Goal: Task Accomplishment & Management: Complete application form

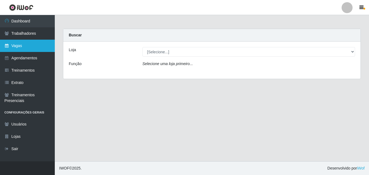
click at [23, 46] on link "Vagas" at bounding box center [27, 46] width 55 height 12
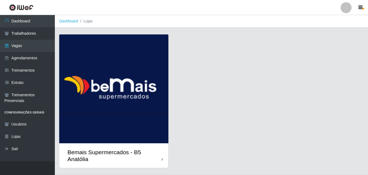
click at [161, 160] on div "Bemais Supermercados - B5 Anatólia" at bounding box center [114, 156] width 94 height 14
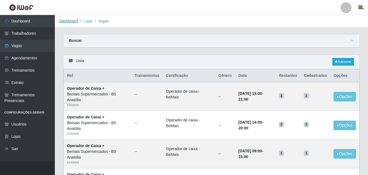
click at [73, 22] on link "Dashboard" at bounding box center [68, 21] width 19 height 4
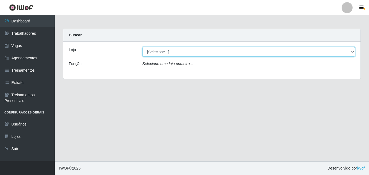
click at [351, 52] on select "[Selecione...] Bemais Supermercados - B5 Anatólia" at bounding box center [248, 52] width 213 height 10
select select "405"
click at [142, 47] on select "[Selecione...] Bemais Supermercados - B5 Anatólia" at bounding box center [248, 52] width 213 height 10
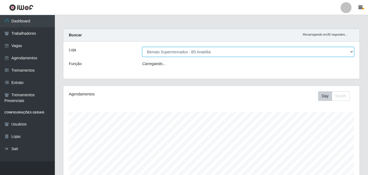
scroll to position [114, 296]
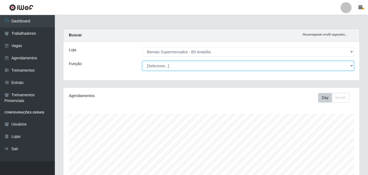
click at [351, 66] on select "[Selecione...] ASG ASG + ASG ++ Auxiliar de Estacionamento Auxiliar de Estacion…" at bounding box center [248, 66] width 212 height 10
select select "86"
click at [142, 61] on select "[Selecione...] ASG ASG + ASG ++ Auxiliar de Estacionamento Auxiliar de Estacion…" at bounding box center [248, 66] width 212 height 10
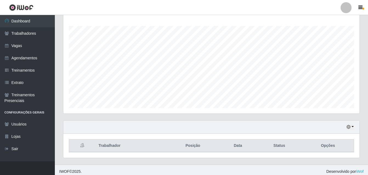
scroll to position [91, 0]
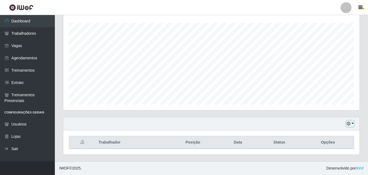
click at [353, 124] on button "button" at bounding box center [350, 124] width 8 height 6
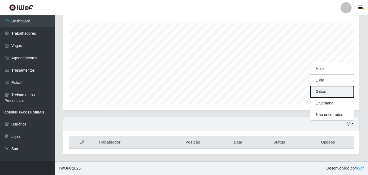
click at [323, 93] on button "3 dias" at bounding box center [331, 92] width 43 height 12
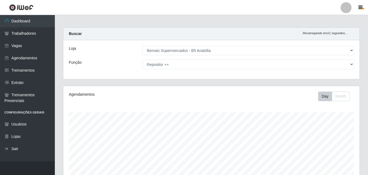
scroll to position [0, 0]
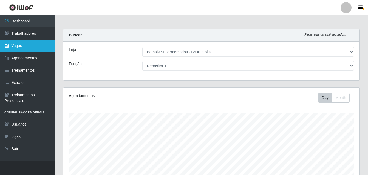
click at [21, 45] on link "Vagas" at bounding box center [27, 46] width 55 height 12
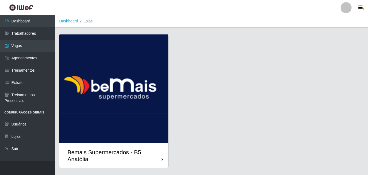
click at [161, 162] on div at bounding box center [161, 160] width 1 height 6
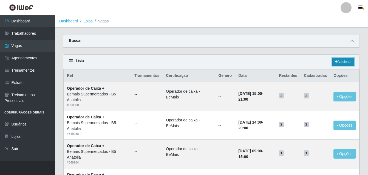
click at [346, 63] on link "Adicionar" at bounding box center [343, 62] width 22 height 8
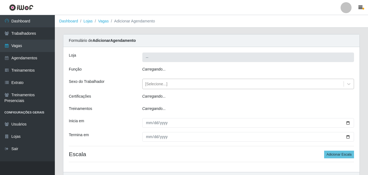
type input "Bemais Supermercados - B5 Anatólia"
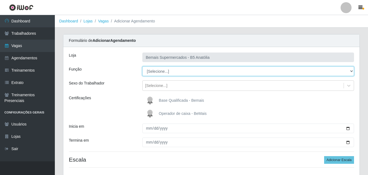
click at [351, 71] on select "[Selecione...] ASG ASG + ASG ++ Auxiliar de Estacionamento Auxiliar de Estacion…" at bounding box center [248, 72] width 212 height 10
select select "86"
click at [142, 67] on select "[Selecione...] ASG ASG + ASG ++ Auxiliar de Estacionamento Auxiliar de Estacion…" at bounding box center [248, 72] width 212 height 10
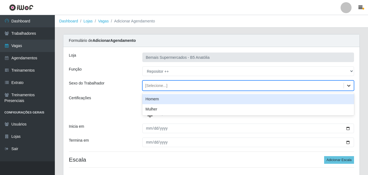
click at [349, 85] on icon at bounding box center [348, 86] width 3 height 2
click at [174, 101] on div "Homem" at bounding box center [248, 99] width 212 height 10
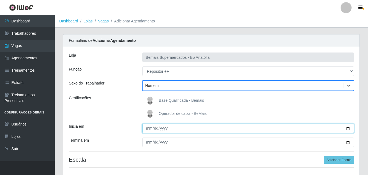
click at [348, 130] on input "Inicia em" at bounding box center [248, 129] width 212 height 10
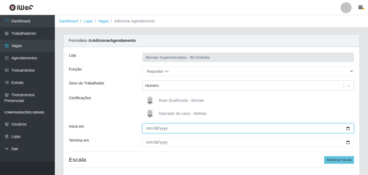
type input "[DATE]"
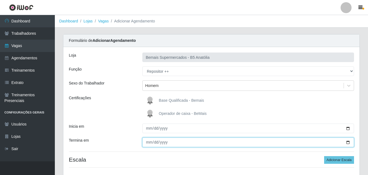
click at [348, 145] on input "Termina em" at bounding box center [248, 143] width 212 height 10
type input "[DATE]"
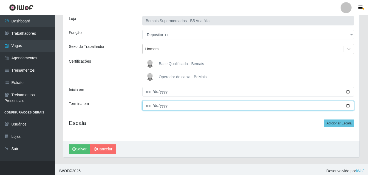
scroll to position [39, 0]
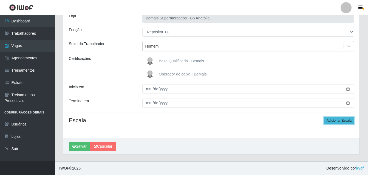
click at [345, 121] on button "Adicionar Escala" at bounding box center [339, 121] width 30 height 8
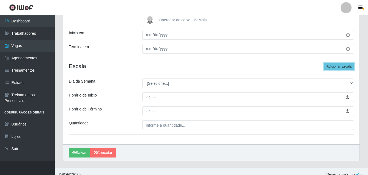
scroll to position [94, 0]
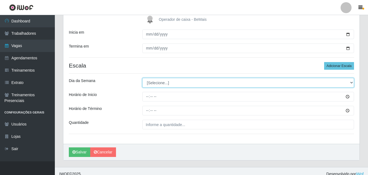
click at [350, 83] on select "[Selecione...] Segunda Terça Quarta Quinta Sexta Sábado Domingo" at bounding box center [248, 83] width 212 height 10
select select "0"
click at [142, 78] on select "[Selecione...] Segunda Terça Quarta Quinta Sexta Sábado Domingo" at bounding box center [248, 83] width 212 height 10
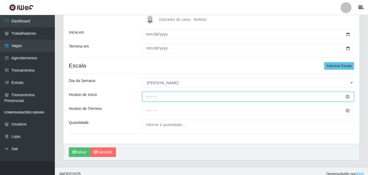
click at [147, 98] on input "Horário de Inicio" at bounding box center [248, 97] width 212 height 10
type input "08:00"
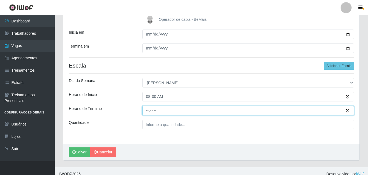
click at [148, 111] on input "Horário de Término" at bounding box center [248, 111] width 212 height 10
type input "14:00"
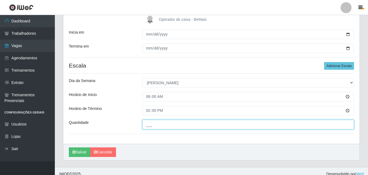
click at [153, 125] on input "___" at bounding box center [248, 125] width 212 height 10
type input "02_"
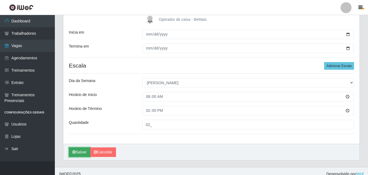
click at [81, 154] on button "Salvar" at bounding box center [79, 153] width 21 height 10
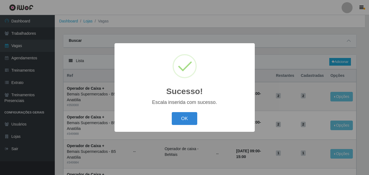
click at [343, 61] on div "Sucesso! × Escala inserida com sucesso. OK Cancel" at bounding box center [184, 87] width 369 height 175
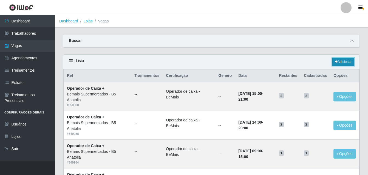
click at [340, 61] on link "Adicionar" at bounding box center [343, 62] width 22 height 8
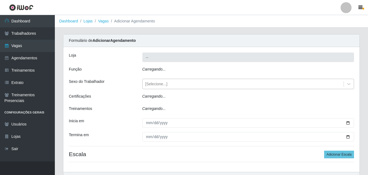
type input "Bemais Supermercados - B5 Anatólia"
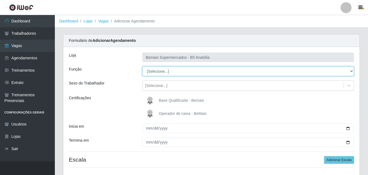
click at [351, 71] on select "[Selecione...] ASG ASG + ASG ++ Auxiliar de Estacionamento Auxiliar de Estacion…" at bounding box center [248, 72] width 212 height 10
select select "86"
click at [142, 67] on select "[Selecione...] ASG ASG + ASG ++ Auxiliar de Estacionamento Auxiliar de Estacion…" at bounding box center [248, 72] width 212 height 10
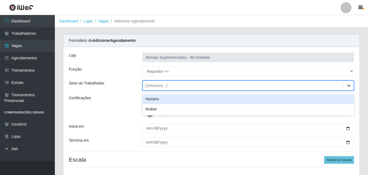
click at [349, 87] on icon at bounding box center [348, 85] width 5 height 5
click at [163, 98] on div "Homem" at bounding box center [248, 99] width 212 height 10
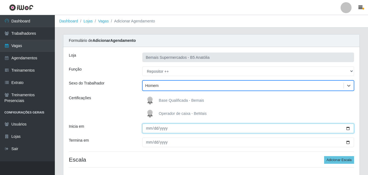
click at [346, 130] on input "Inicia em" at bounding box center [248, 129] width 212 height 10
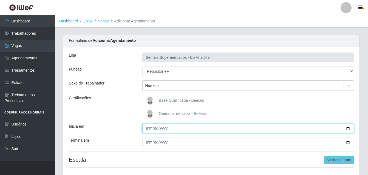
type input "[DATE]"
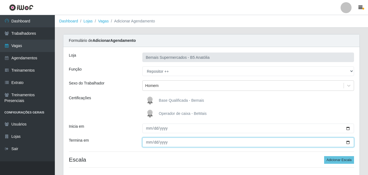
click at [347, 142] on input "Termina em" at bounding box center [248, 143] width 212 height 10
type input "[DATE]"
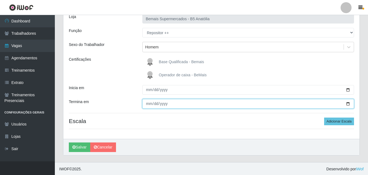
scroll to position [39, 0]
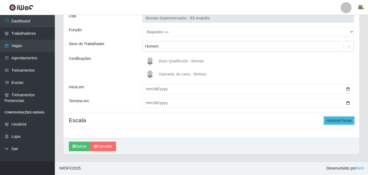
click at [339, 122] on button "Adicionar Escala" at bounding box center [339, 121] width 30 height 8
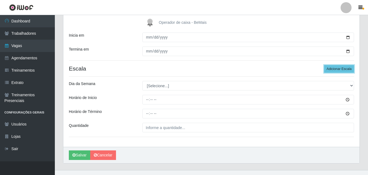
scroll to position [94, 0]
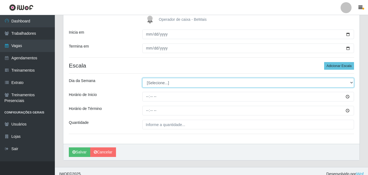
click at [351, 83] on select "[Selecione...] Segunda Terça Quarta Quinta Sexta Sábado Domingo" at bounding box center [248, 83] width 212 height 10
select select "0"
click at [142, 78] on select "[Selecione...] Segunda Terça Quarta Quinta Sexta Sábado Domingo" at bounding box center [248, 83] width 212 height 10
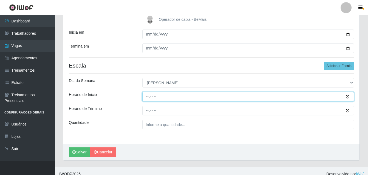
click at [147, 98] on input "Horário de Inicio" at bounding box center [248, 97] width 212 height 10
type input "10:00"
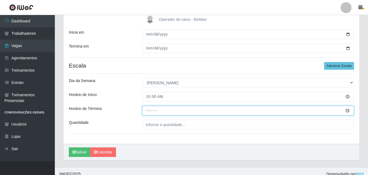
click at [146, 110] on input "Horário de Término" at bounding box center [248, 111] width 212 height 10
type input "16:00"
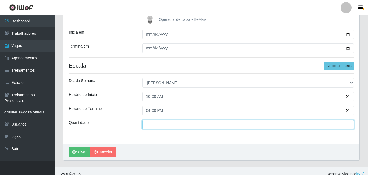
click at [161, 122] on input "___" at bounding box center [248, 125] width 212 height 10
type input "02_"
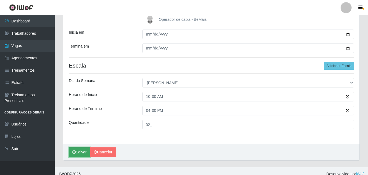
click at [79, 153] on button "Salvar" at bounding box center [79, 153] width 21 height 10
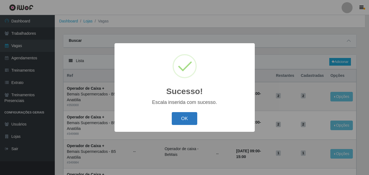
click at [186, 122] on button "OK" at bounding box center [184, 118] width 25 height 13
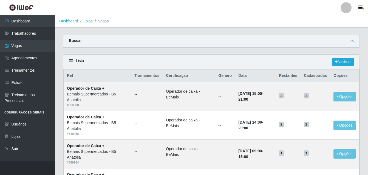
click at [71, 61] on icon at bounding box center [71, 61] width 4 height 4
click at [343, 61] on link "Adicionar" at bounding box center [343, 62] width 22 height 8
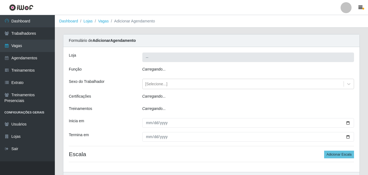
type input "Bemais Supermercados - B5 Anatólia"
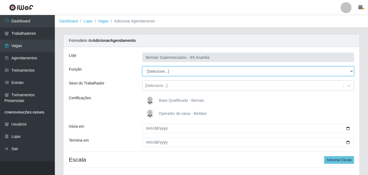
click at [351, 71] on select "[Selecione...] ASG ASG + ASG ++ Auxiliar de Estacionamento Auxiliar de Estacion…" at bounding box center [248, 72] width 212 height 10
select select "82"
click at [142, 67] on select "[Selecione...] ASG ASG + ASG ++ Auxiliar de Estacionamento Auxiliar de Estacion…" at bounding box center [248, 72] width 212 height 10
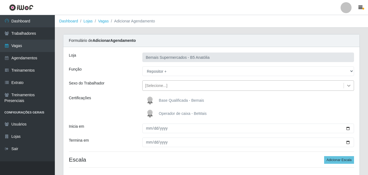
click at [347, 85] on icon at bounding box center [348, 86] width 3 height 2
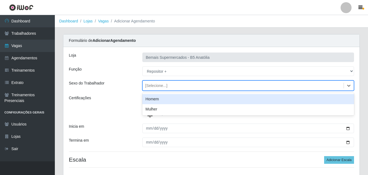
click at [161, 99] on div "Homem" at bounding box center [248, 99] width 212 height 10
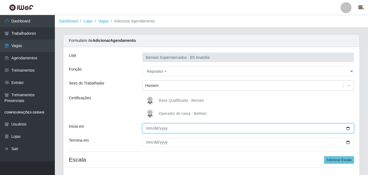
click at [346, 128] on input "Inicia em" at bounding box center [248, 129] width 212 height 10
type input "[DATE]"
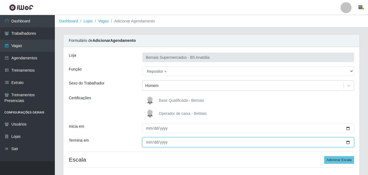
click at [346, 143] on input "Termina em" at bounding box center [248, 143] width 212 height 10
type input "[DATE]"
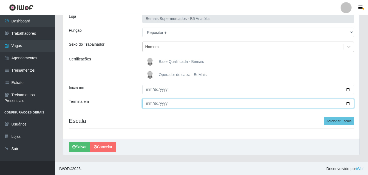
scroll to position [39, 0]
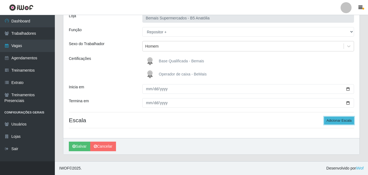
click at [339, 121] on button "Adicionar Escala" at bounding box center [339, 121] width 30 height 8
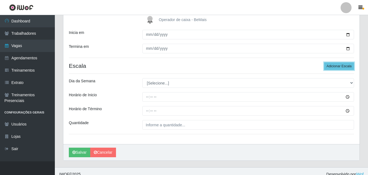
scroll to position [94, 0]
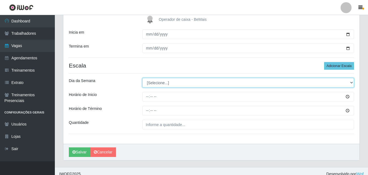
click at [350, 82] on select "[Selecione...] Segunda Terça Quarta Quinta Sexta Sábado Domingo" at bounding box center [248, 83] width 212 height 10
select select "6"
click at [142, 78] on select "[Selecione...] Segunda Terça Quarta Quinta Sexta Sábado Domingo" at bounding box center [248, 83] width 212 height 10
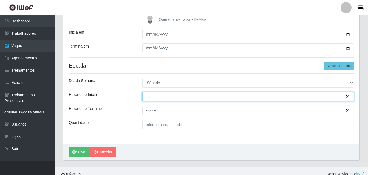
click at [147, 97] on input "Horário de Inicio" at bounding box center [248, 97] width 212 height 10
type input "15:00"
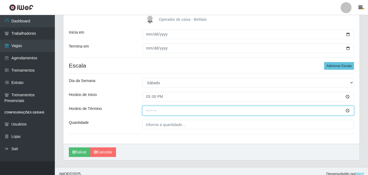
click at [146, 110] on input "Horário de Término" at bounding box center [248, 111] width 212 height 10
type input "21:00"
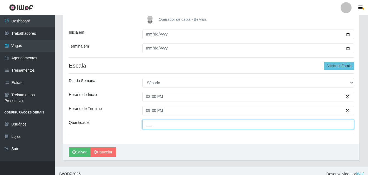
click at [161, 125] on input "___" at bounding box center [248, 125] width 212 height 10
type input "01_"
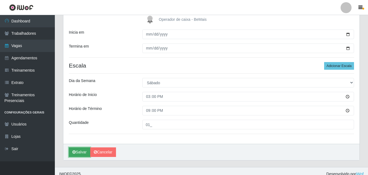
click at [82, 152] on button "Salvar" at bounding box center [79, 153] width 21 height 10
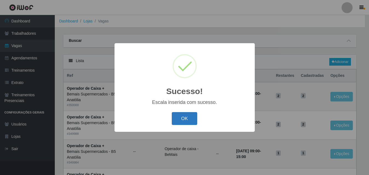
click at [189, 119] on button "OK" at bounding box center [184, 118] width 25 height 13
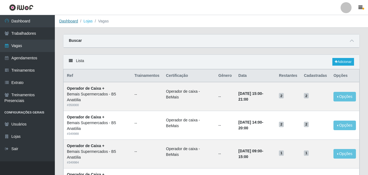
click at [73, 22] on link "Dashboard" at bounding box center [68, 21] width 19 height 4
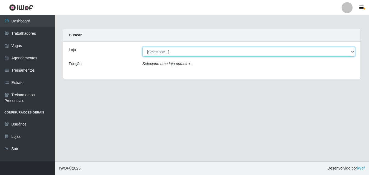
click at [352, 52] on select "[Selecione...] Bemais Supermercados - B5 Anatólia" at bounding box center [248, 52] width 213 height 10
click at [142, 47] on select "[Selecione...] Bemais Supermercados - B5 Anatólia" at bounding box center [248, 52] width 213 height 10
click at [352, 52] on select "[Selecione...] Bemais Supermercados - B5 Anatólia" at bounding box center [248, 52] width 213 height 10
select select "405"
click at [142, 47] on select "[Selecione...] Bemais Supermercados - B5 Anatólia" at bounding box center [248, 52] width 213 height 10
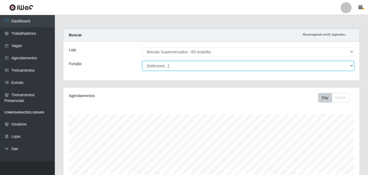
click at [350, 66] on select "[Selecione...] ASG ASG + ASG ++ Auxiliar de Estacionamento Auxiliar de Estacion…" at bounding box center [248, 66] width 212 height 10
click at [142, 61] on select "[Selecione...] ASG ASG + ASG ++ Auxiliar de Estacionamento Auxiliar de Estacion…" at bounding box center [248, 66] width 212 height 10
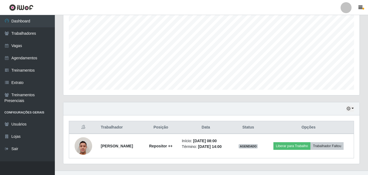
scroll to position [115, 0]
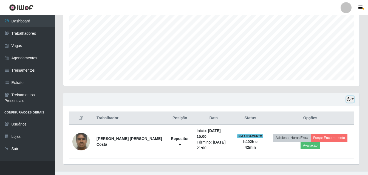
click at [352, 100] on button "button" at bounding box center [350, 99] width 8 height 6
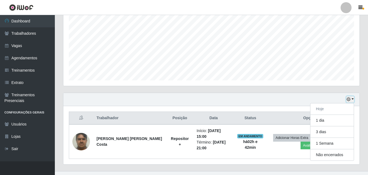
scroll to position [118, 0]
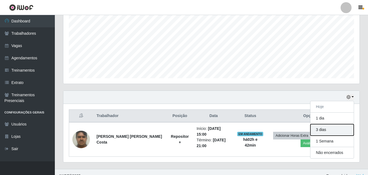
click at [325, 131] on button "3 dias" at bounding box center [331, 130] width 43 height 12
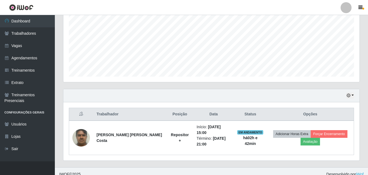
scroll to position [119, 0]
click at [351, 95] on button "button" at bounding box center [350, 95] width 8 height 6
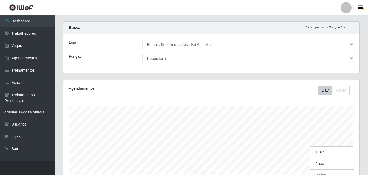
scroll to position [0, 0]
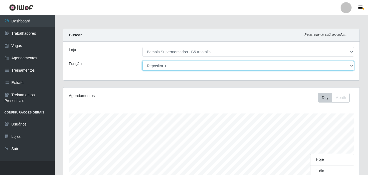
click at [351, 65] on select "[Selecione...] ASG ASG + ASG ++ Auxiliar de Estacionamento Auxiliar de Estacion…" at bounding box center [248, 66] width 212 height 10
select select "86"
click at [142, 61] on select "[Selecione...] ASG ASG + ASG ++ Auxiliar de Estacionamento Auxiliar de Estacion…" at bounding box center [248, 66] width 212 height 10
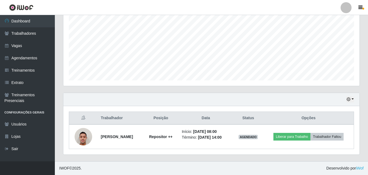
scroll to position [6, 0]
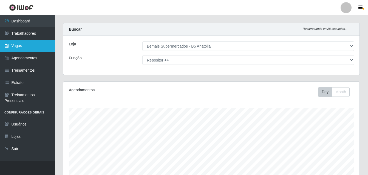
click at [24, 47] on link "Vagas" at bounding box center [27, 46] width 55 height 12
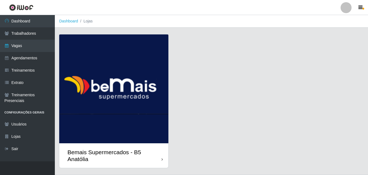
click at [160, 160] on div "Bemais Supermercados - B5 Anatólia" at bounding box center [114, 156] width 94 height 14
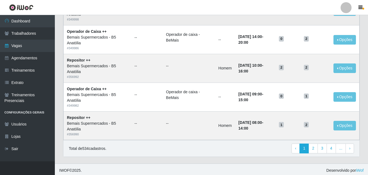
scroll to position [375, 0]
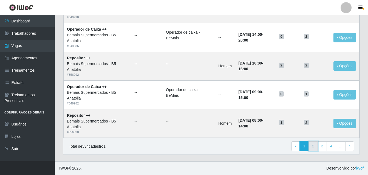
click at [315, 145] on link "2" at bounding box center [312, 147] width 9 height 10
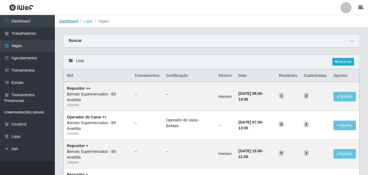
click at [73, 22] on link "Dashboard" at bounding box center [68, 21] width 19 height 4
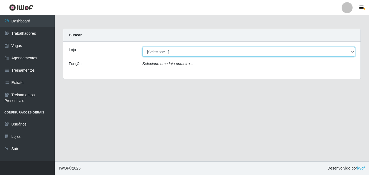
click at [351, 52] on select "[Selecione...] Bemais Supermercados - B5 Anatólia" at bounding box center [248, 52] width 213 height 10
select select "405"
click at [142, 47] on select "[Selecione...] Bemais Supermercados - B5 Anatólia" at bounding box center [248, 52] width 213 height 10
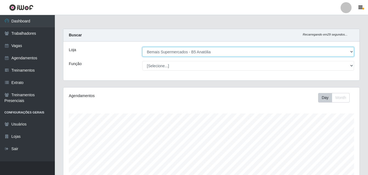
scroll to position [114, 296]
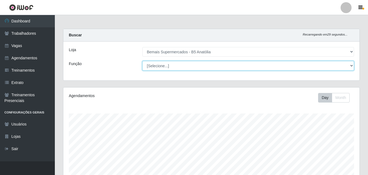
click at [352, 65] on select "[Selecione...] ASG ASG + ASG ++ Auxiliar de Estacionamento Auxiliar de Estacion…" at bounding box center [248, 66] width 212 height 10
select select "82"
click at [142, 61] on select "[Selecione...] ASG ASG + ASG ++ Auxiliar de Estacionamento Auxiliar de Estacion…" at bounding box center [248, 66] width 212 height 10
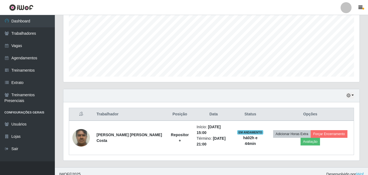
scroll to position [119, 0]
click at [352, 95] on button "button" at bounding box center [350, 95] width 8 height 6
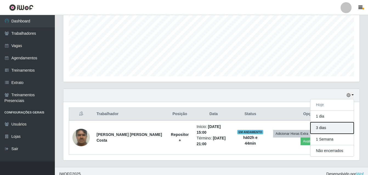
click at [329, 128] on button "3 dias" at bounding box center [331, 128] width 43 height 12
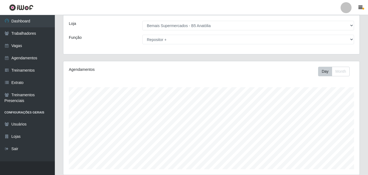
scroll to position [0, 0]
